Goal: Task Accomplishment & Management: Manage account settings

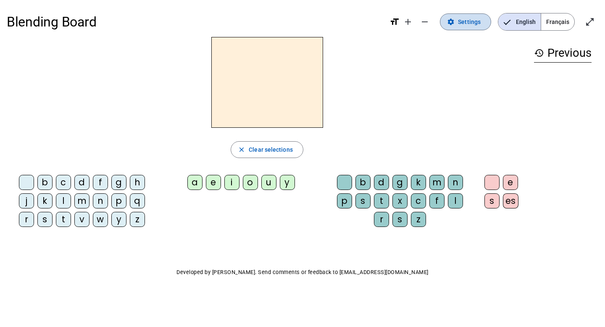
click at [474, 20] on span "Settings" at bounding box center [469, 22] width 23 height 10
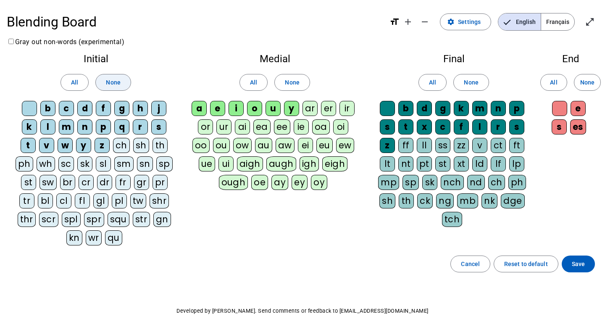
click at [114, 79] on span "None" at bounding box center [113, 82] width 14 height 10
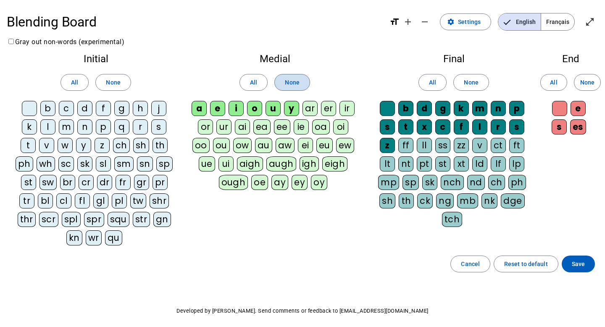
click at [290, 80] on span "None" at bounding box center [292, 82] width 14 height 10
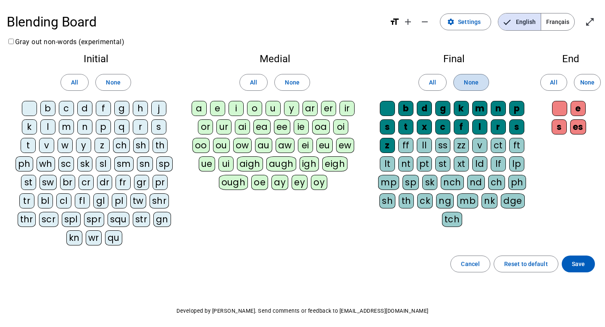
click at [470, 79] on span "None" at bounding box center [471, 82] width 14 height 10
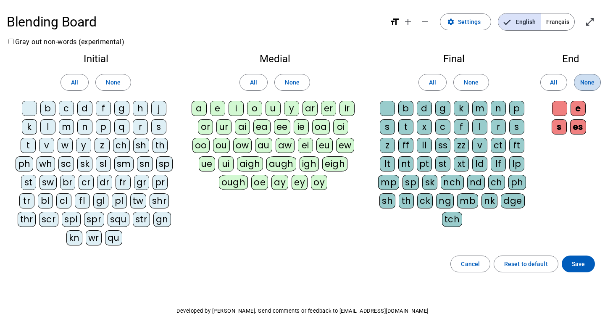
click at [587, 79] on span "None" at bounding box center [587, 82] width 14 height 10
click at [577, 266] on span "Save" at bounding box center [578, 264] width 13 height 10
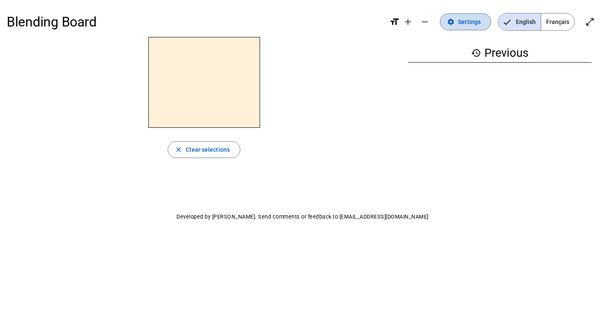
click at [472, 19] on span "Settings" at bounding box center [469, 22] width 23 height 10
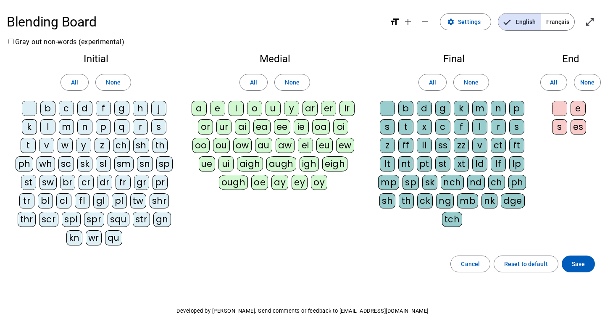
click at [30, 107] on div at bounding box center [29, 108] width 15 height 15
click at [561, 20] on span "Français" at bounding box center [557, 21] width 33 height 17
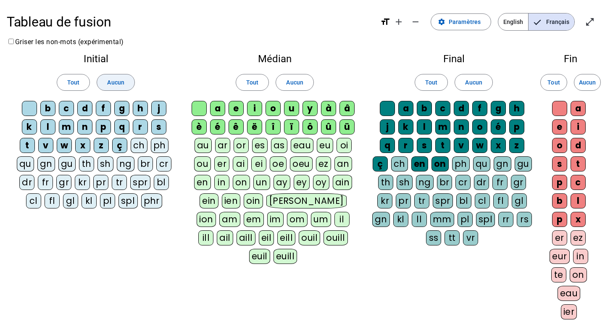
click at [123, 84] on span "Aucun" at bounding box center [115, 82] width 17 height 10
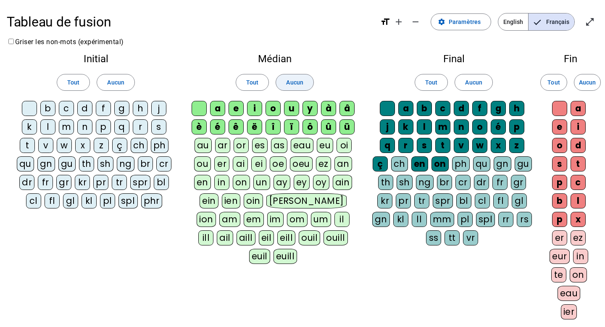
click at [290, 85] on span "Aucun" at bounding box center [294, 82] width 17 height 10
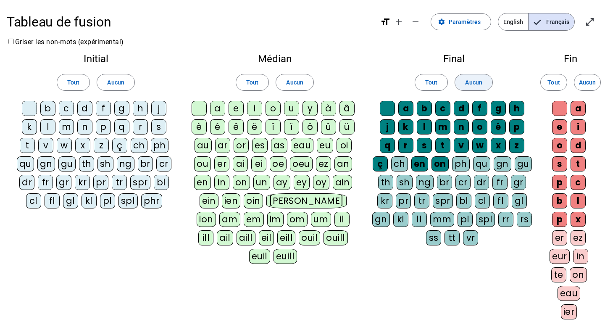
click at [472, 81] on span "Aucun" at bounding box center [473, 82] width 17 height 10
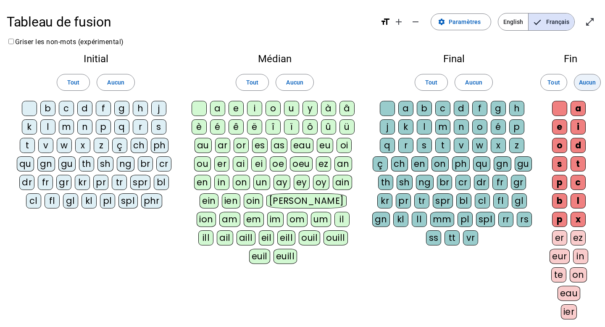
click at [586, 82] on span "Aucun" at bounding box center [587, 82] width 17 height 10
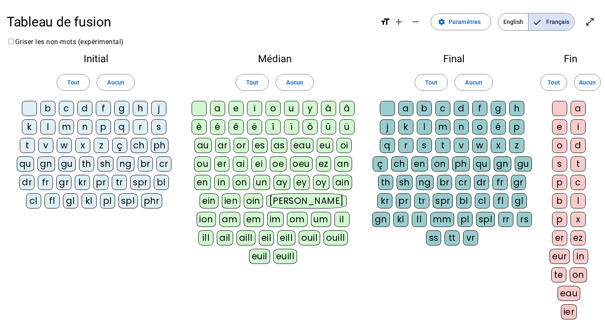
click at [29, 106] on div at bounding box center [29, 108] width 15 height 15
click at [198, 106] on div at bounding box center [199, 108] width 15 height 15
click at [385, 105] on div at bounding box center [387, 108] width 15 height 15
click at [564, 107] on div at bounding box center [559, 108] width 15 height 15
click at [104, 125] on div "p" at bounding box center [103, 126] width 15 height 15
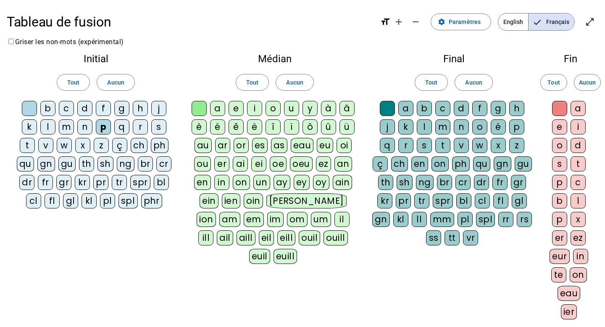
click at [155, 126] on div "s" at bounding box center [158, 126] width 15 height 15
click at [101, 107] on div "f" at bounding box center [103, 108] width 15 height 15
click at [82, 107] on div "d" at bounding box center [84, 108] width 15 height 15
click at [68, 125] on div "m" at bounding box center [66, 126] width 15 height 15
click at [222, 147] on div "ar" at bounding box center [222, 145] width 15 height 15
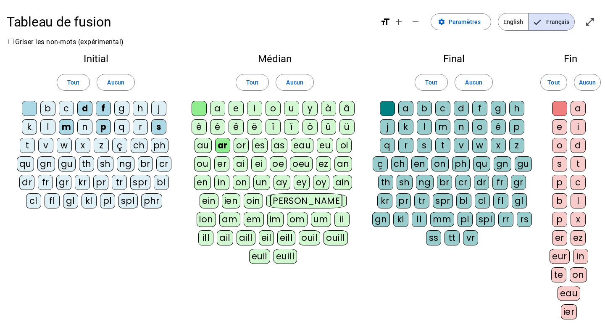
click at [242, 142] on div "or" at bounding box center [241, 145] width 15 height 15
click at [424, 125] on div "l" at bounding box center [424, 126] width 15 height 15
click at [441, 142] on div "t" at bounding box center [442, 145] width 15 height 15
click at [578, 234] on div "ez" at bounding box center [578, 237] width 15 height 15
click at [559, 124] on div "e" at bounding box center [559, 126] width 15 height 15
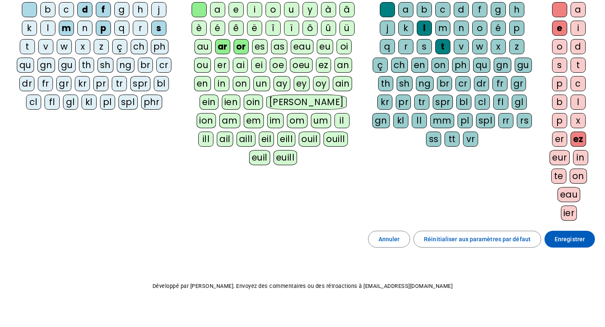
scroll to position [101, 0]
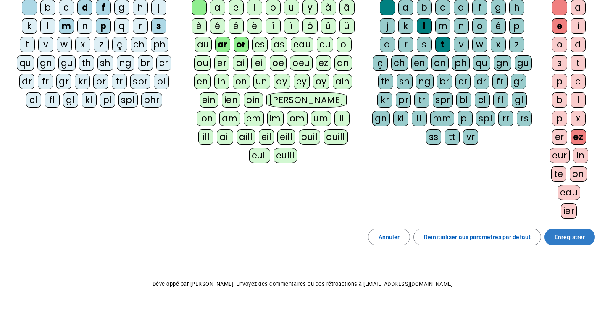
click at [572, 232] on span "Enregistrer" at bounding box center [570, 237] width 30 height 10
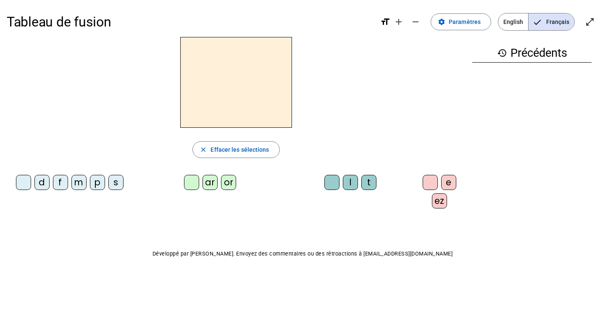
click at [95, 180] on div "p" at bounding box center [97, 182] width 15 height 15
click at [208, 177] on div "ar" at bounding box center [210, 182] width 15 height 15
click at [349, 180] on div "l" at bounding box center [350, 182] width 15 height 15
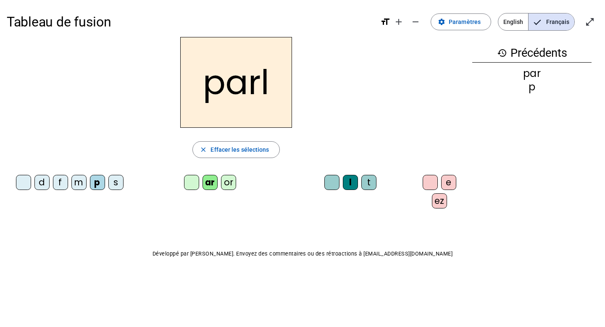
click at [437, 198] on div "ez" at bounding box center [439, 200] width 15 height 15
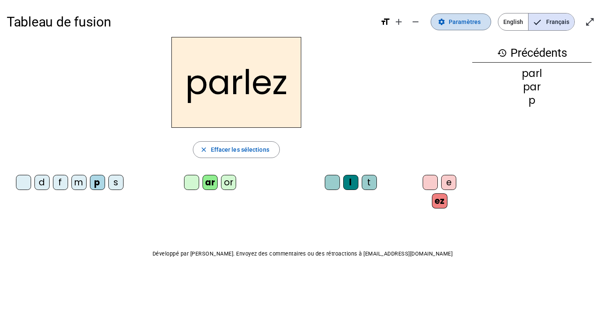
click at [479, 20] on span "Paramètres" at bounding box center [465, 22] width 32 height 10
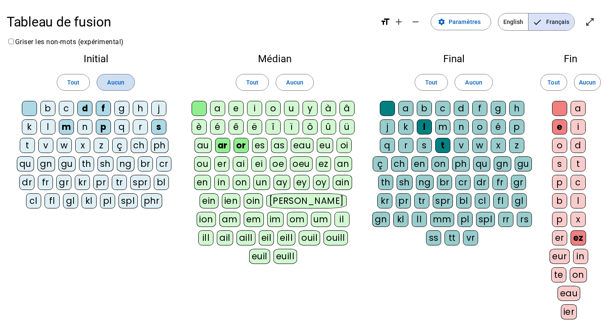
click at [120, 78] on span "Aucun" at bounding box center [115, 82] width 17 height 10
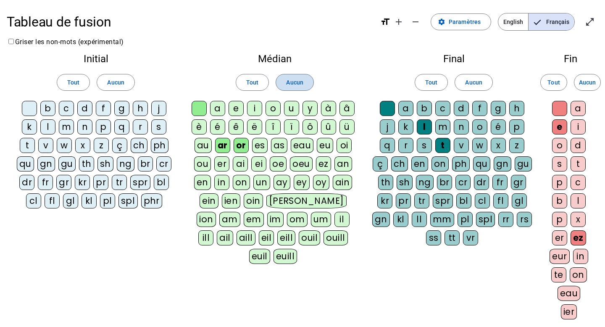
click at [294, 79] on span "Aucun" at bounding box center [294, 82] width 17 height 10
click at [460, 80] on span at bounding box center [473, 82] width 37 height 20
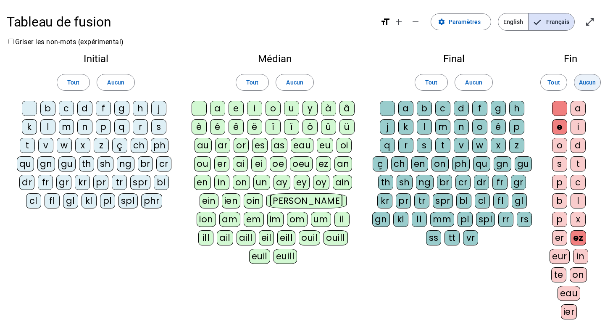
click at [585, 81] on span "Aucun" at bounding box center [587, 82] width 17 height 10
click at [35, 111] on div at bounding box center [29, 108] width 15 height 15
click at [198, 106] on div at bounding box center [199, 108] width 15 height 15
click at [385, 105] on div at bounding box center [387, 108] width 15 height 15
click at [561, 106] on div at bounding box center [559, 108] width 15 height 15
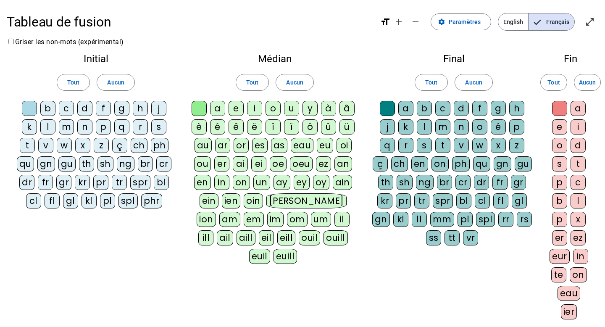
click at [26, 110] on div at bounding box center [29, 108] width 15 height 15
click at [27, 107] on div at bounding box center [29, 108] width 15 height 15
click at [103, 121] on div "p" at bounding box center [103, 126] width 15 height 15
